Goal: Task Accomplishment & Management: Manage account settings

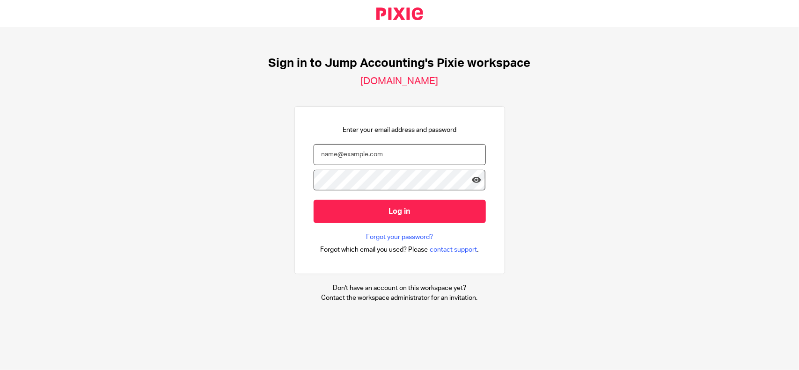
click at [354, 147] on input "email" at bounding box center [400, 154] width 172 height 21
type input "[PERSON_NAME][EMAIL_ADDRESS][DOMAIN_NAME]"
click at [472, 179] on icon at bounding box center [476, 180] width 9 height 9
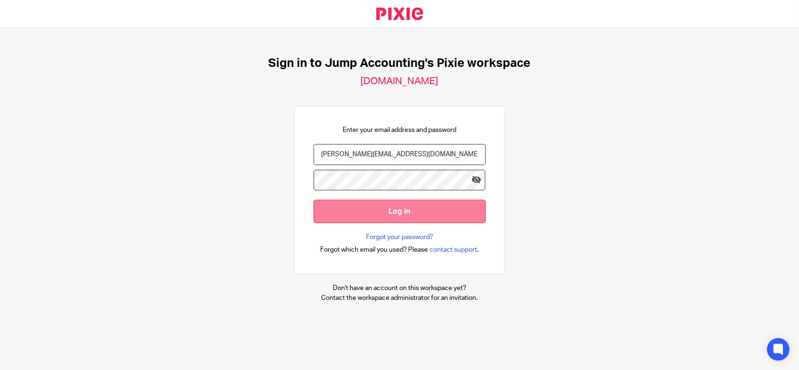
click at [370, 216] on input "Log in" at bounding box center [400, 211] width 172 height 23
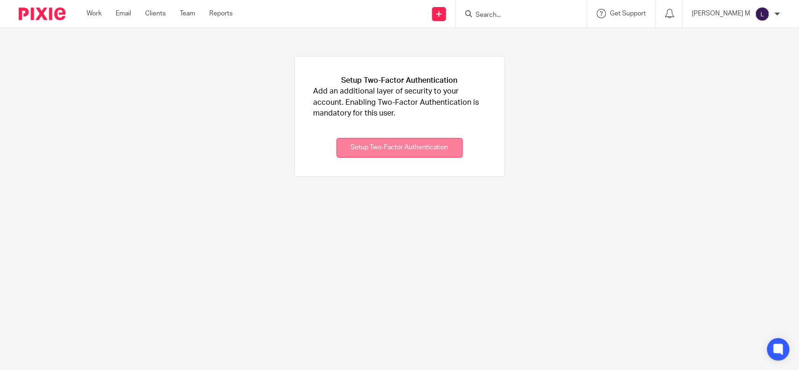
click at [375, 149] on button "Setup Two-Factor Authentication" at bounding box center [400, 148] width 126 height 20
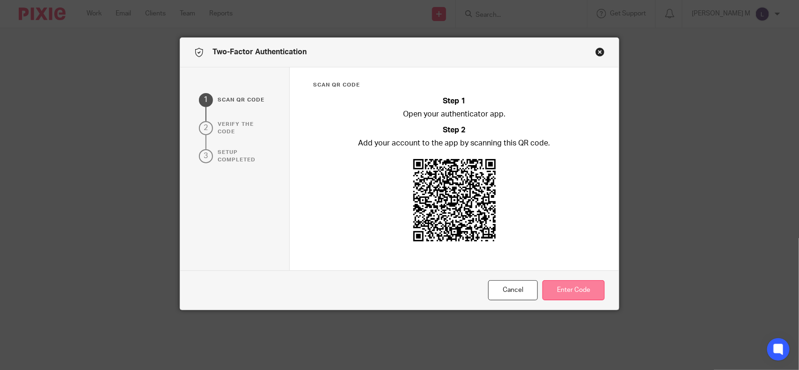
click at [576, 289] on button "Enter Code" at bounding box center [574, 291] width 62 height 20
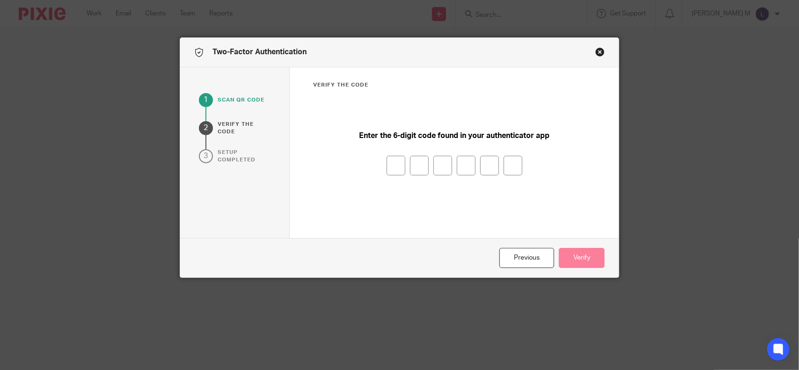
click at [391, 162] on input "number" at bounding box center [396, 166] width 19 height 20
type input "4"
type input "6"
type input "4"
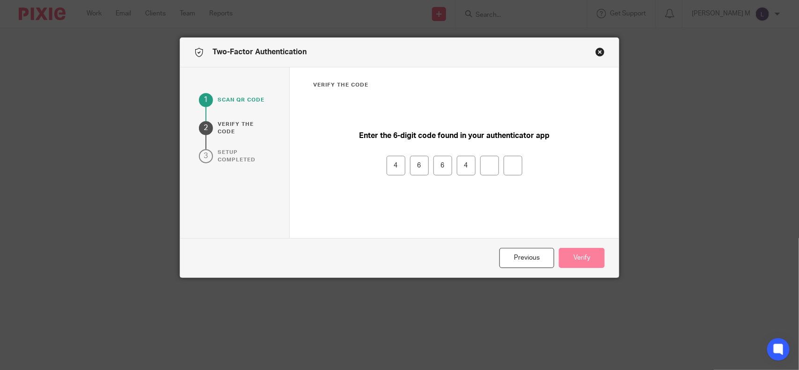
type input "8"
type input "4"
click at [570, 251] on button "Verify" at bounding box center [582, 258] width 46 height 20
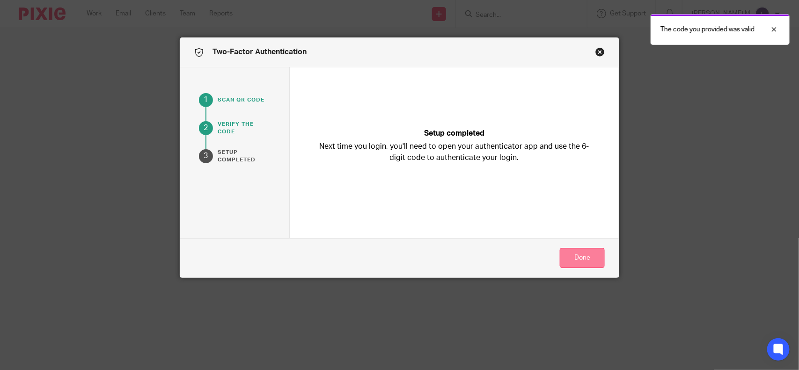
click at [583, 263] on button "Done" at bounding box center [582, 258] width 45 height 20
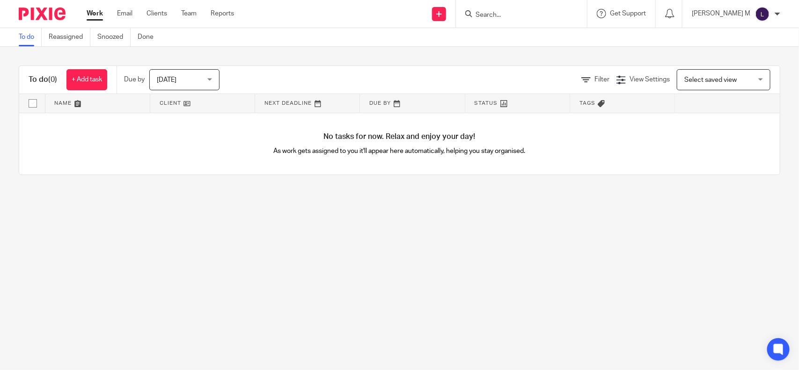
click at [758, 19] on img at bounding box center [762, 14] width 15 height 15
